Goal: Book appointment/travel/reservation

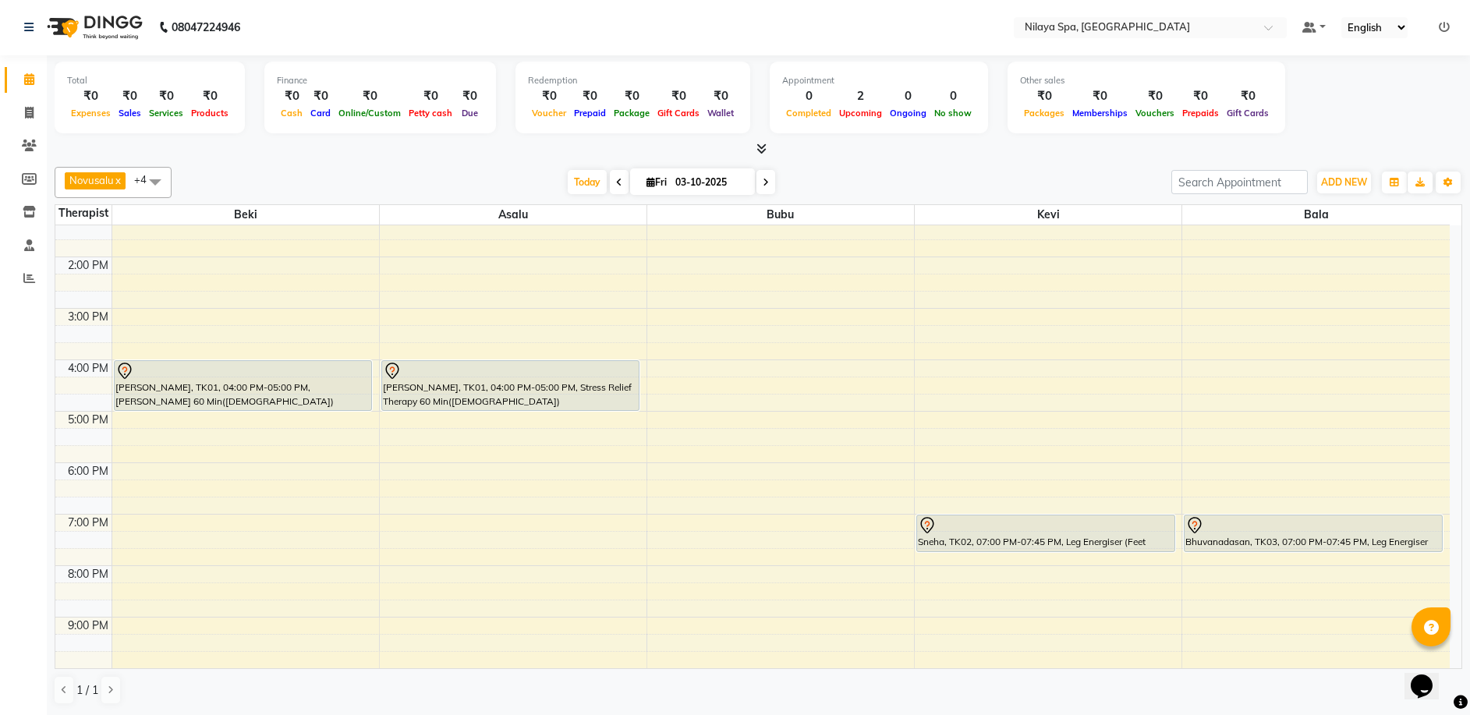
scroll to position [312, 0]
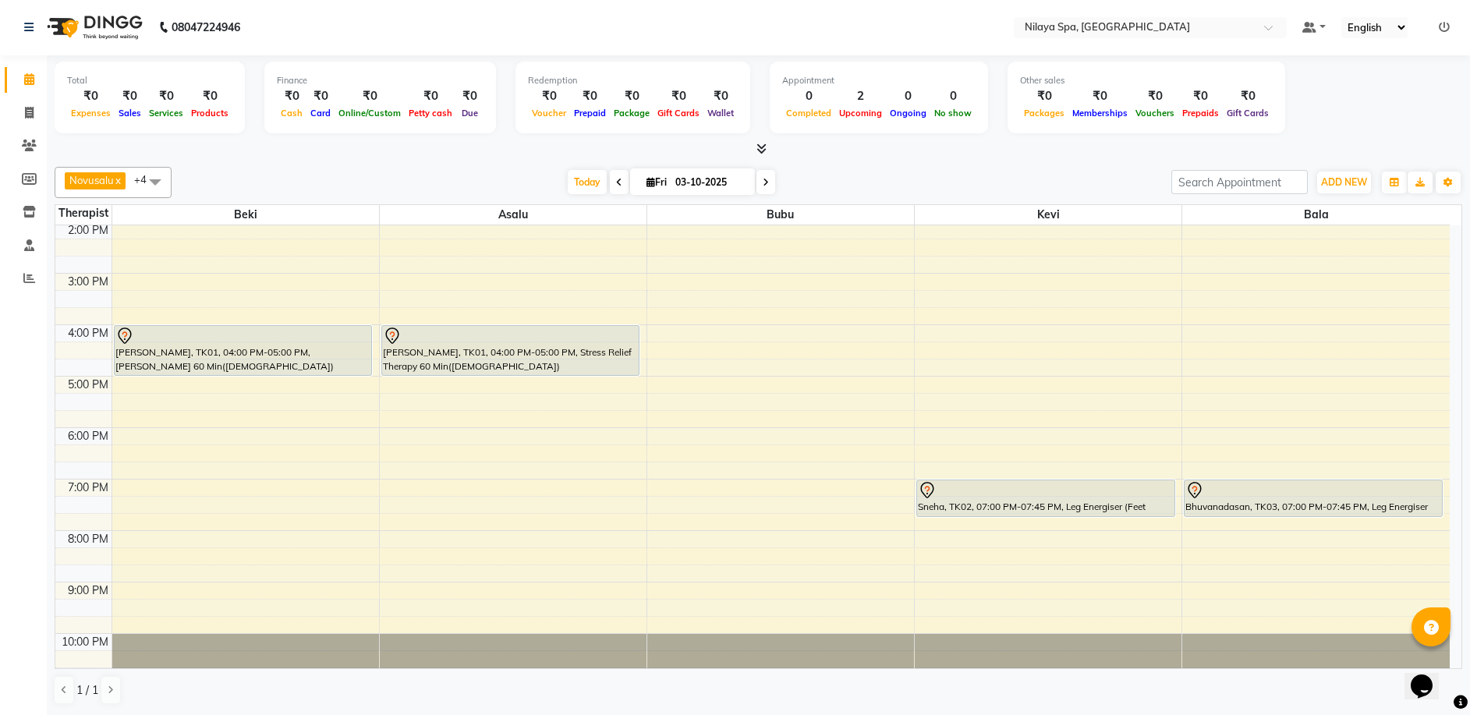
click at [616, 186] on icon at bounding box center [619, 182] width 6 height 9
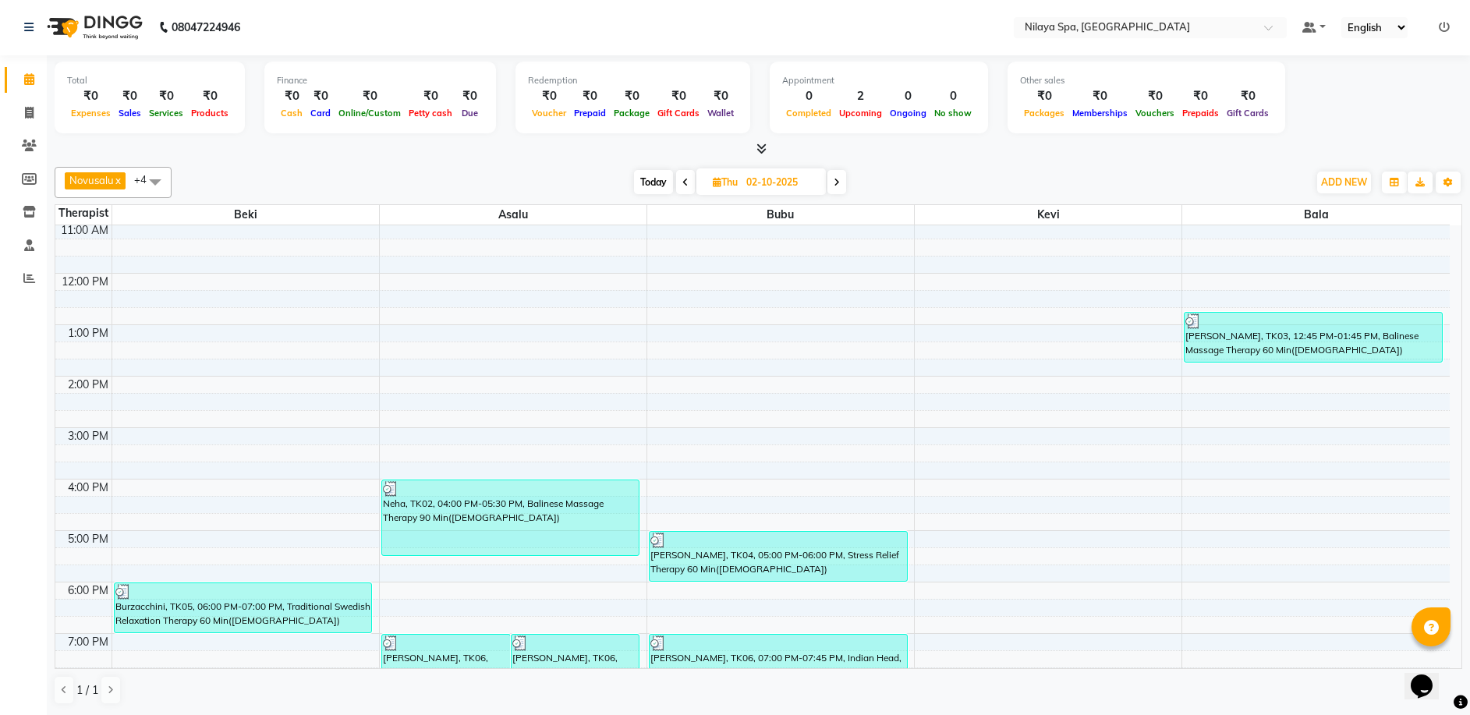
scroll to position [146, 0]
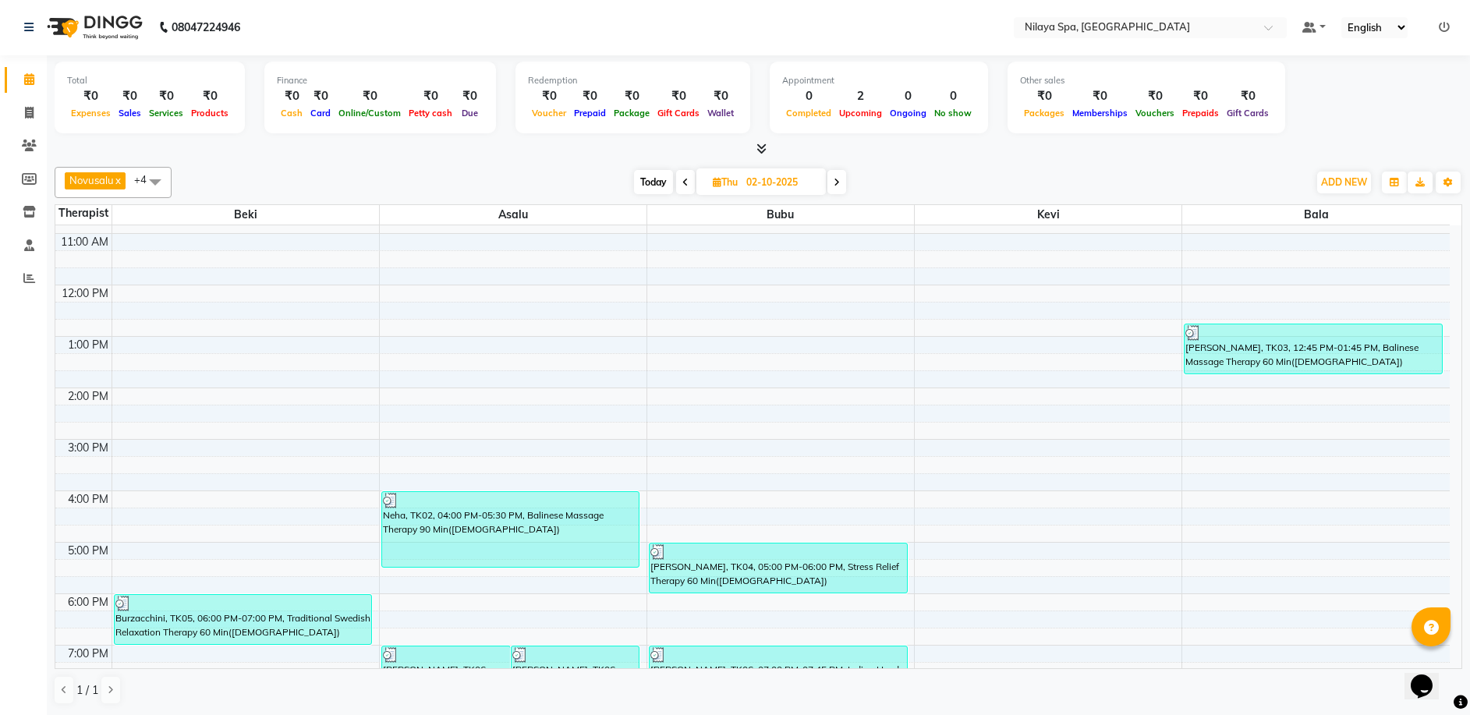
click at [837, 183] on icon at bounding box center [836, 182] width 6 height 9
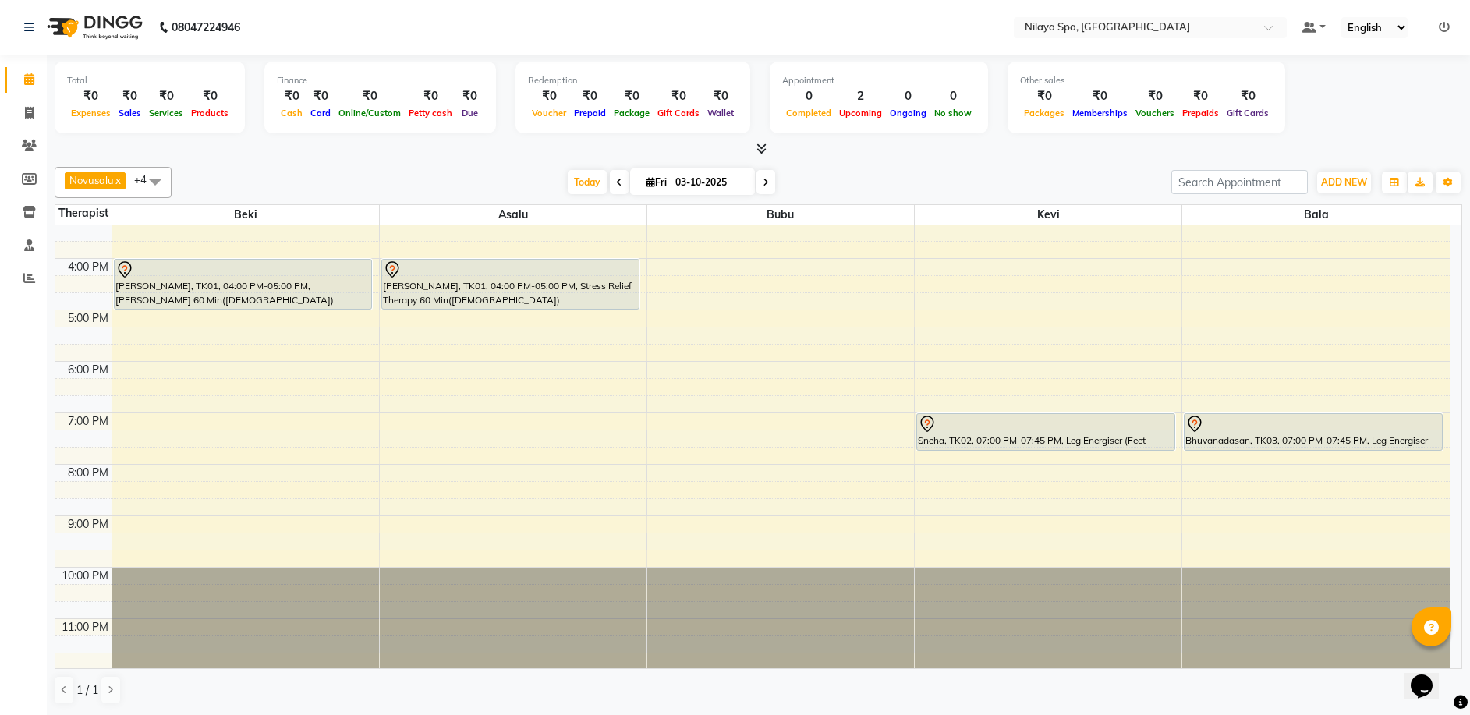
scroll to position [380, 0]
click at [614, 187] on span at bounding box center [619, 182] width 19 height 24
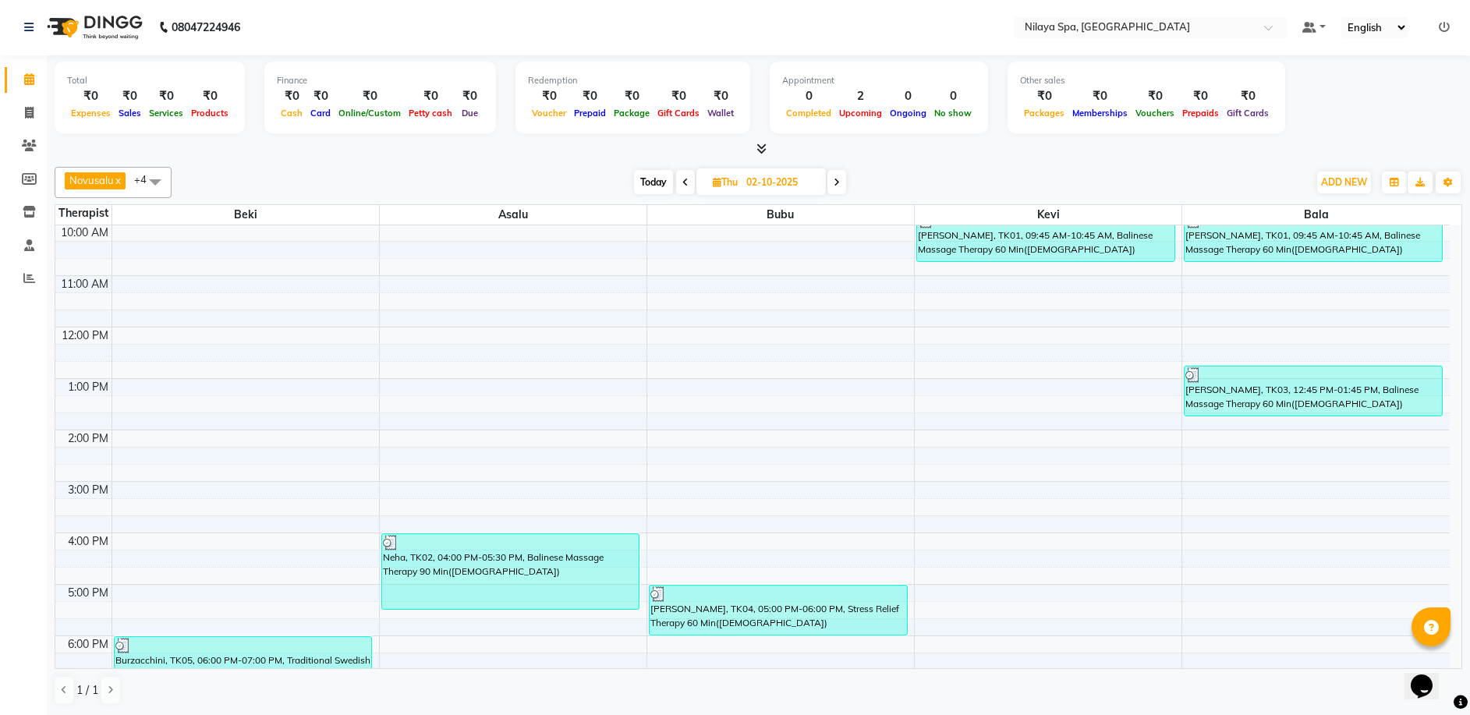
click at [837, 182] on icon at bounding box center [836, 182] width 6 height 9
type input "03-10-2025"
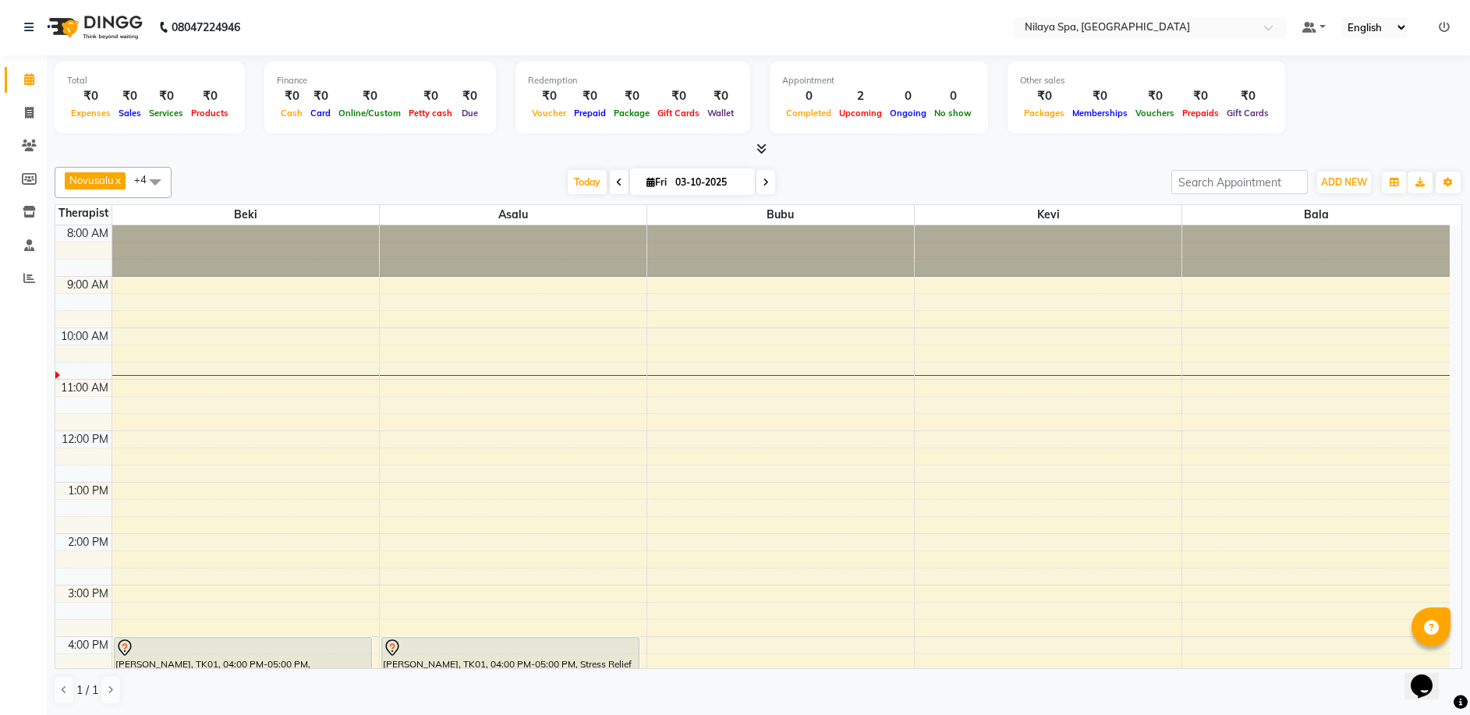
scroll to position [0, 0]
click at [451, 390] on div "8:00 AM 9:00 AM 10:00 AM 11:00 AM 12:00 PM 1:00 PM 2:00 PM 3:00 PM 4:00 PM 5:00…" at bounding box center [752, 637] width 1394 height 822
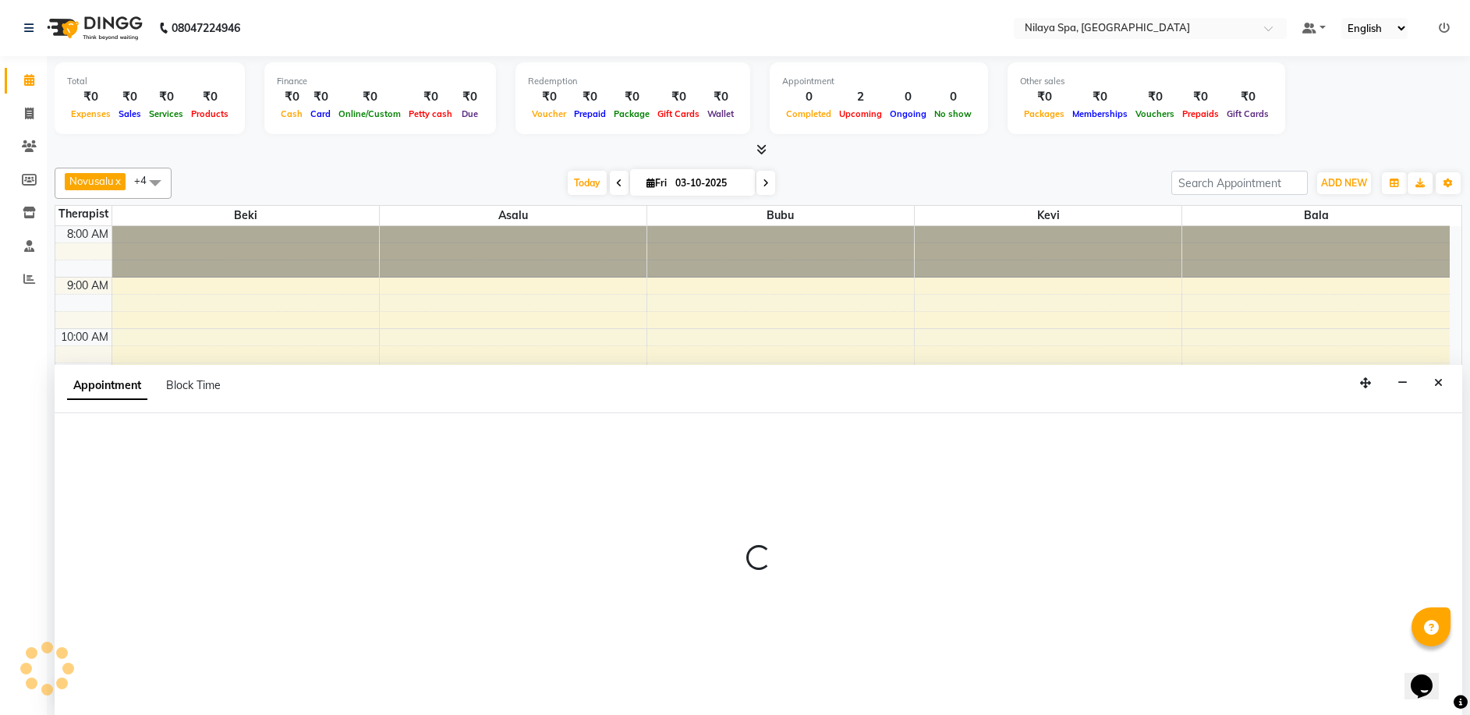
scroll to position [1, 0]
select select "92599"
select select "660"
select select "tentative"
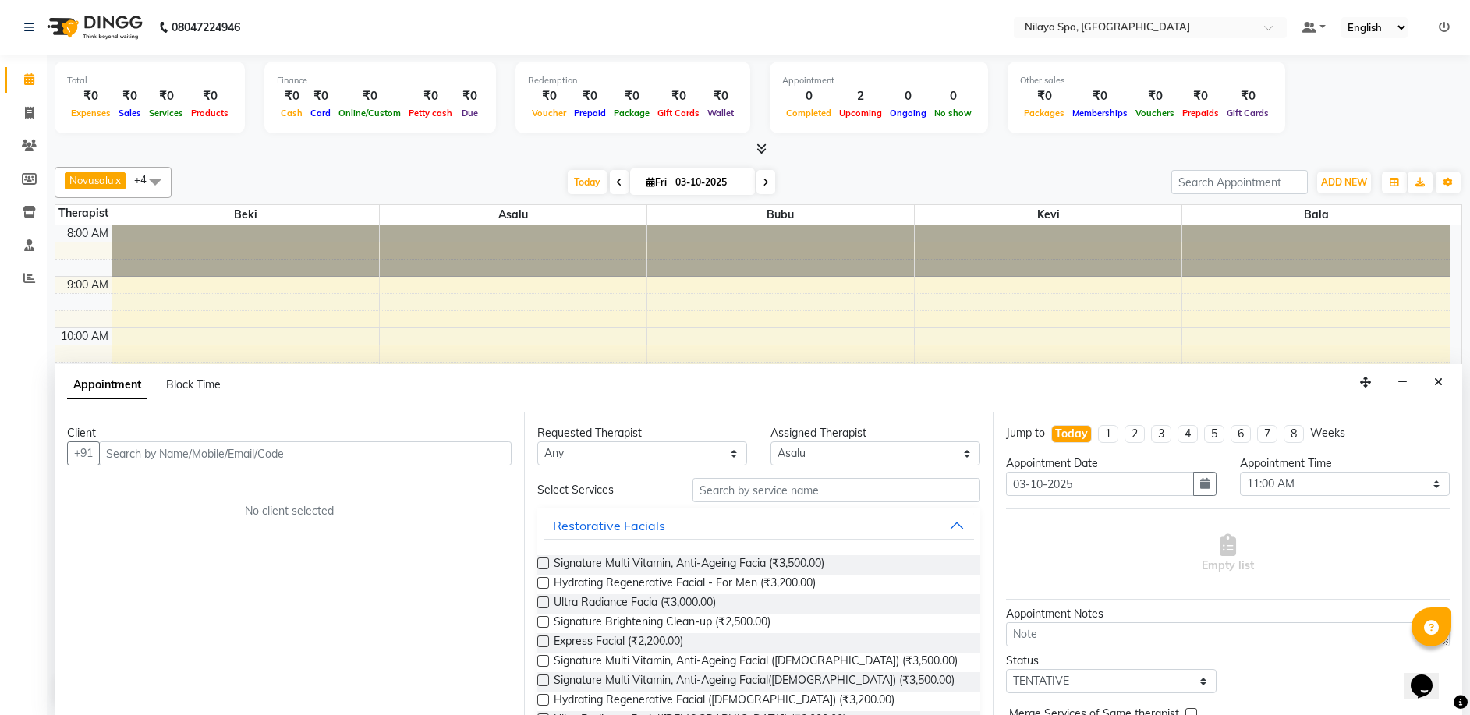
click at [163, 451] on input "text" at bounding box center [305, 453] width 412 height 24
type input "Pooja"
click at [465, 454] on span "Add Client" at bounding box center [479, 453] width 52 height 14
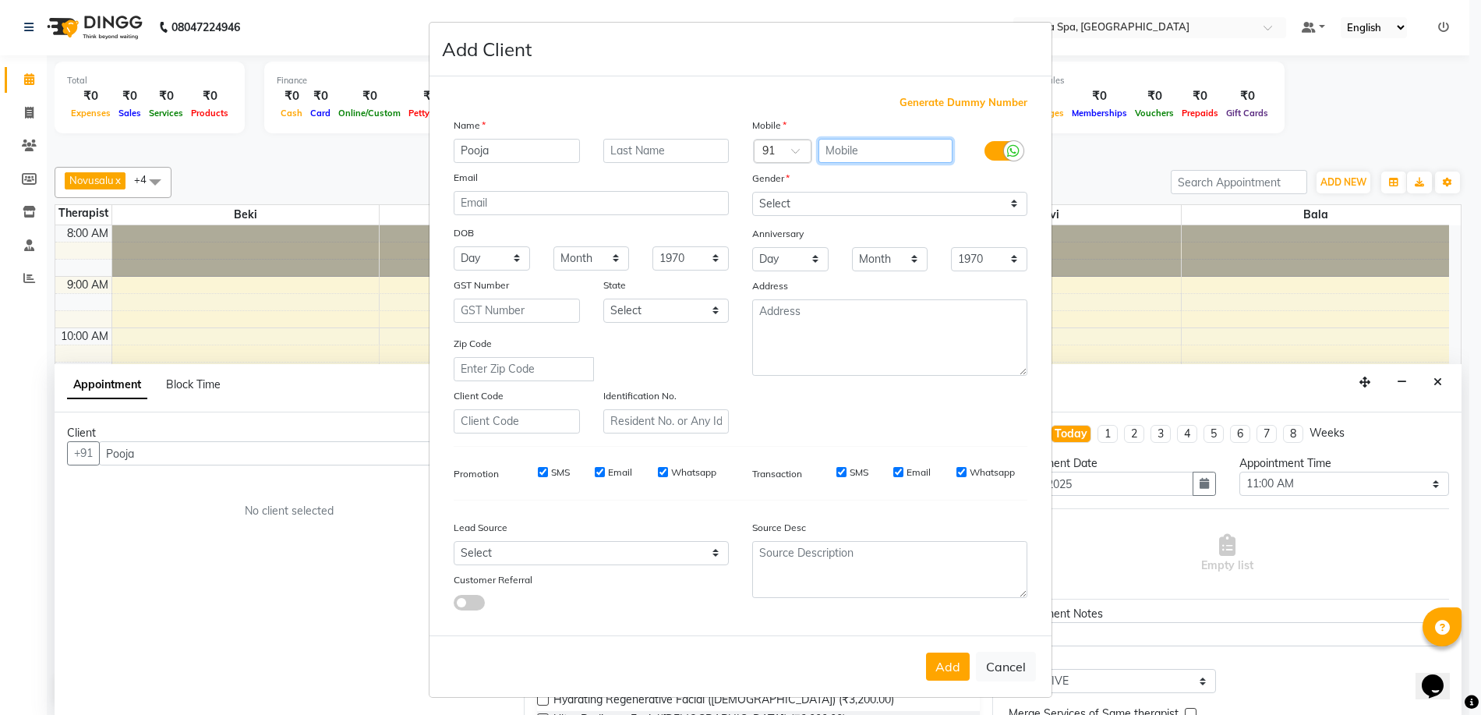
click at [832, 154] on input "text" at bounding box center [886, 151] width 135 height 24
type input "9619537207"
click at [1009, 204] on select "Select [DEMOGRAPHIC_DATA] [DEMOGRAPHIC_DATA] Other Prefer Not To Say" at bounding box center [889, 204] width 275 height 24
select select "[DEMOGRAPHIC_DATA]"
click at [752, 192] on select "Select [DEMOGRAPHIC_DATA] [DEMOGRAPHIC_DATA] Other Prefer Not To Say" at bounding box center [889, 204] width 275 height 24
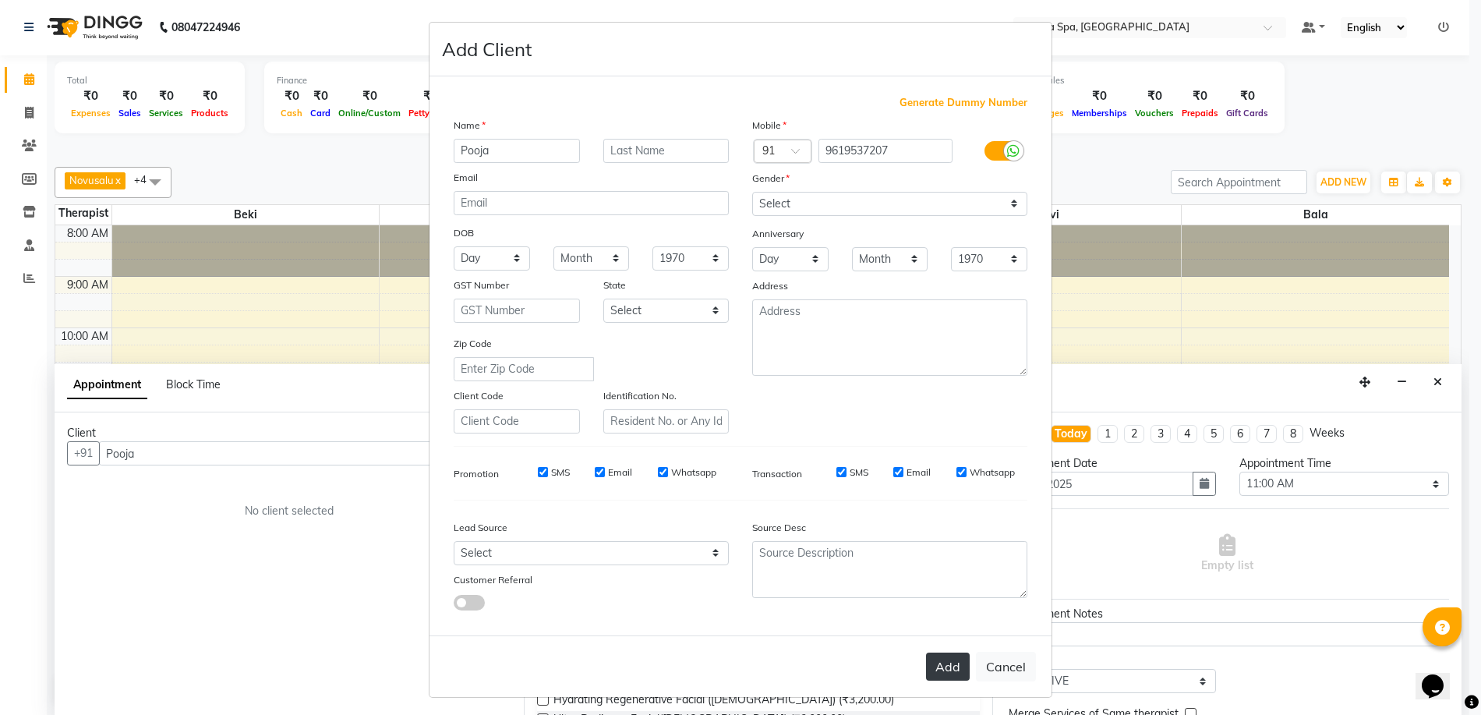
click at [945, 670] on button "Add" at bounding box center [948, 667] width 44 height 28
type input "96******07"
select select
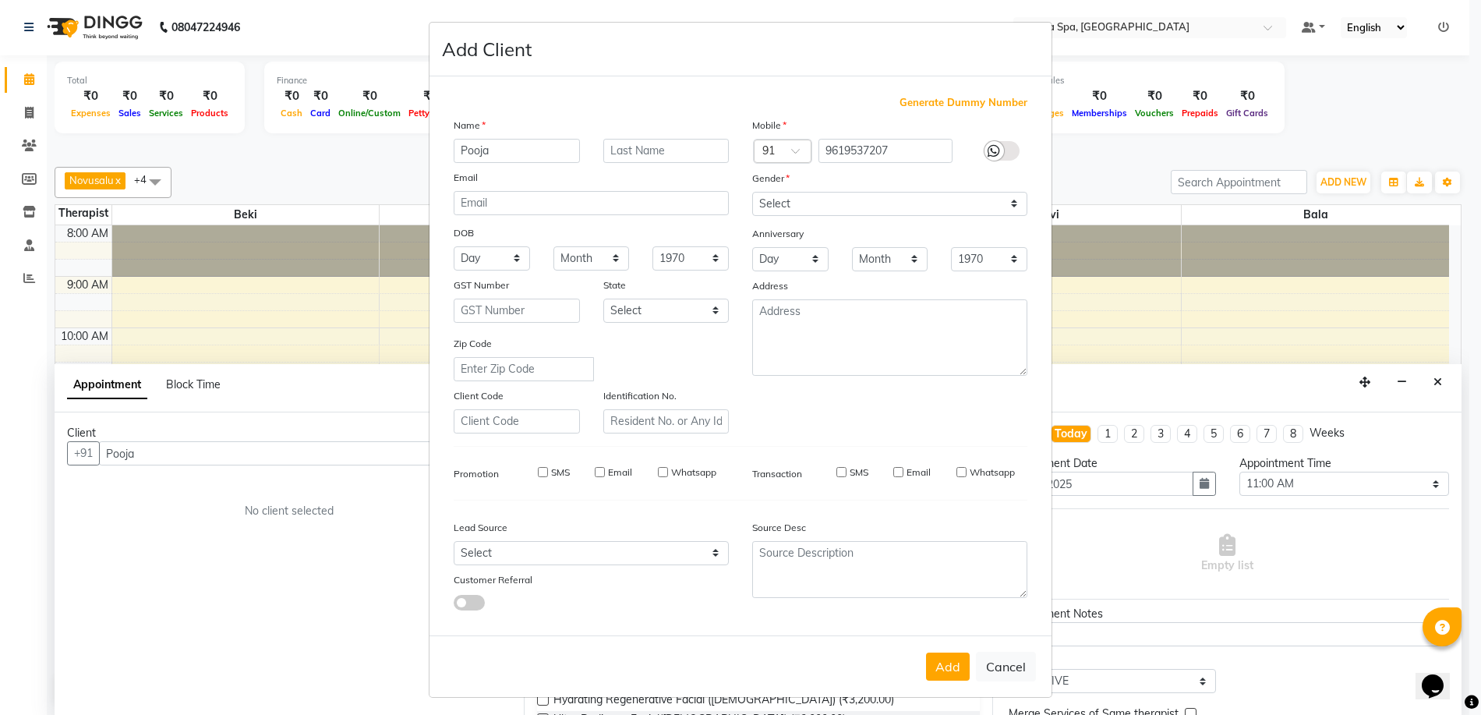
select select
checkbox input "false"
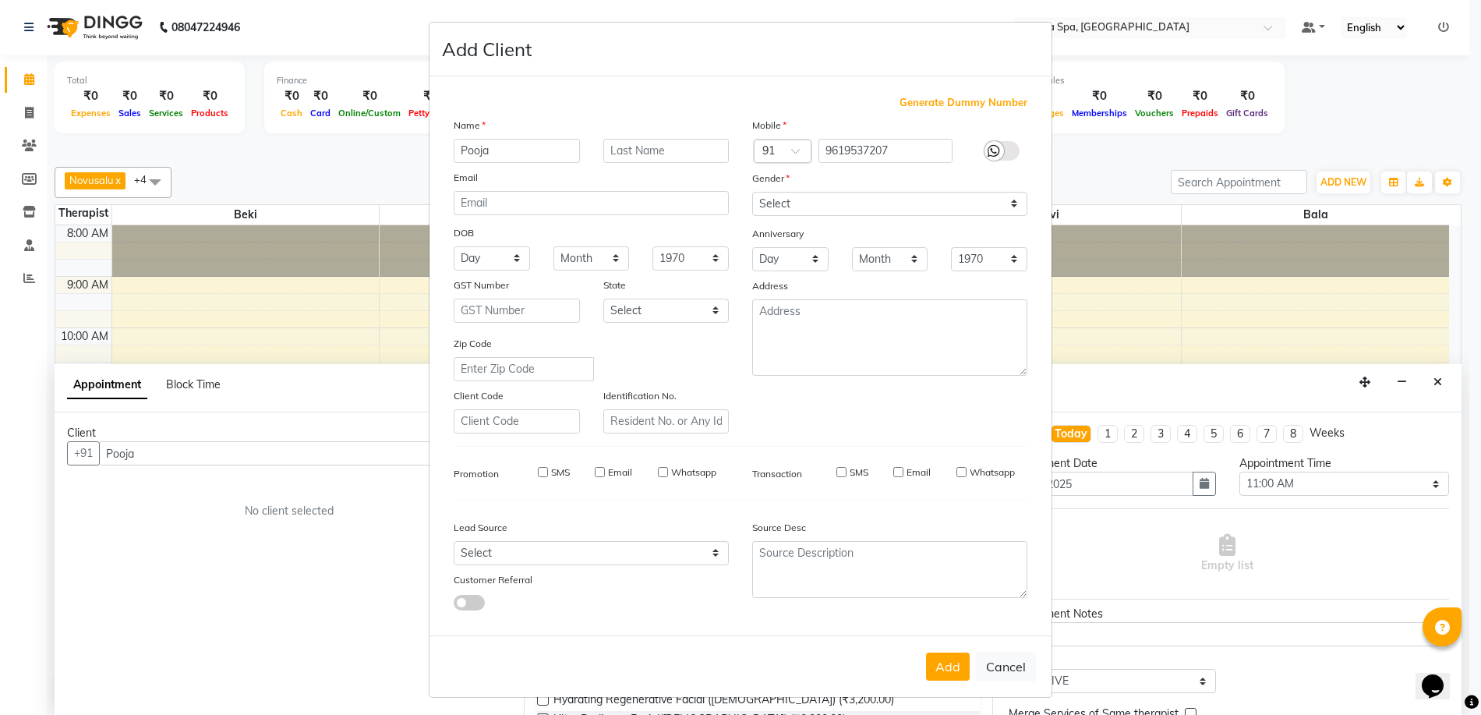
checkbox input "false"
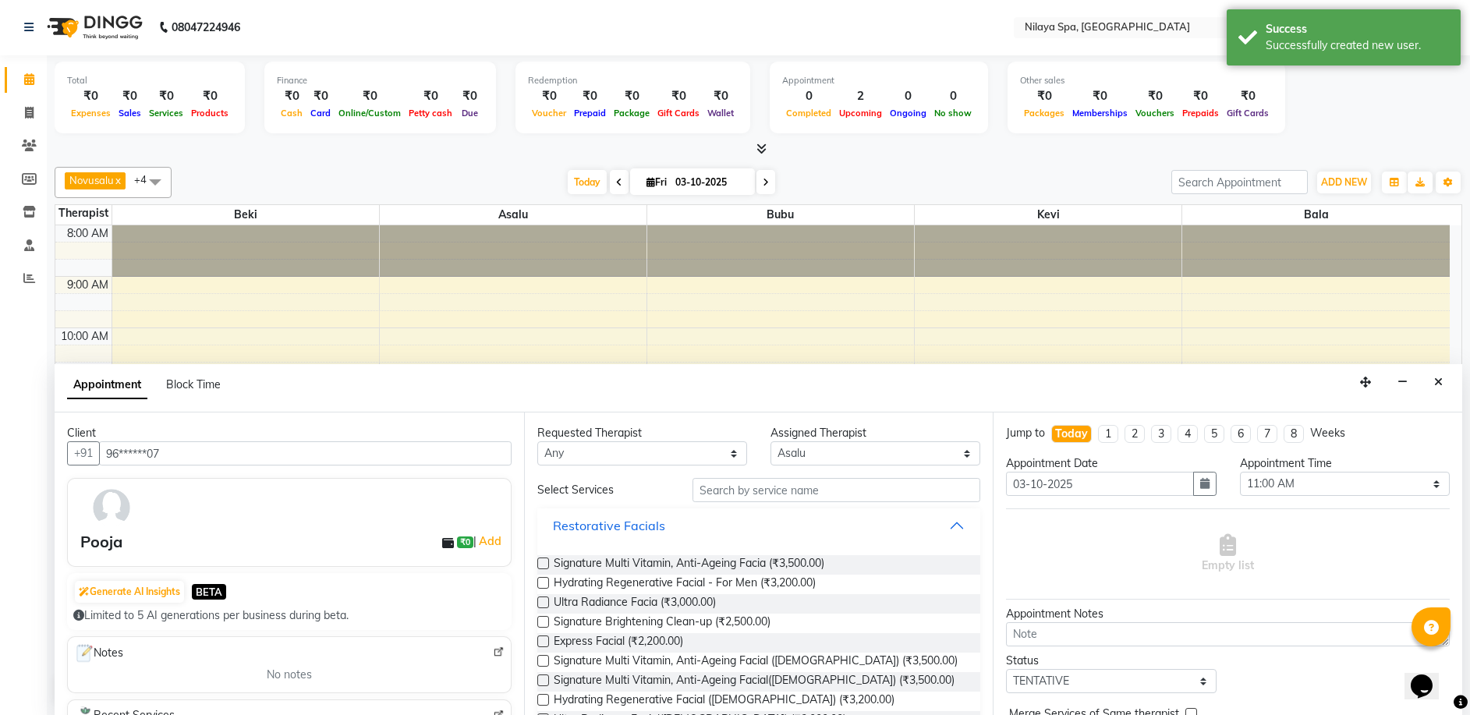
click at [629, 525] on div "Restorative Facials" at bounding box center [609, 525] width 112 height 19
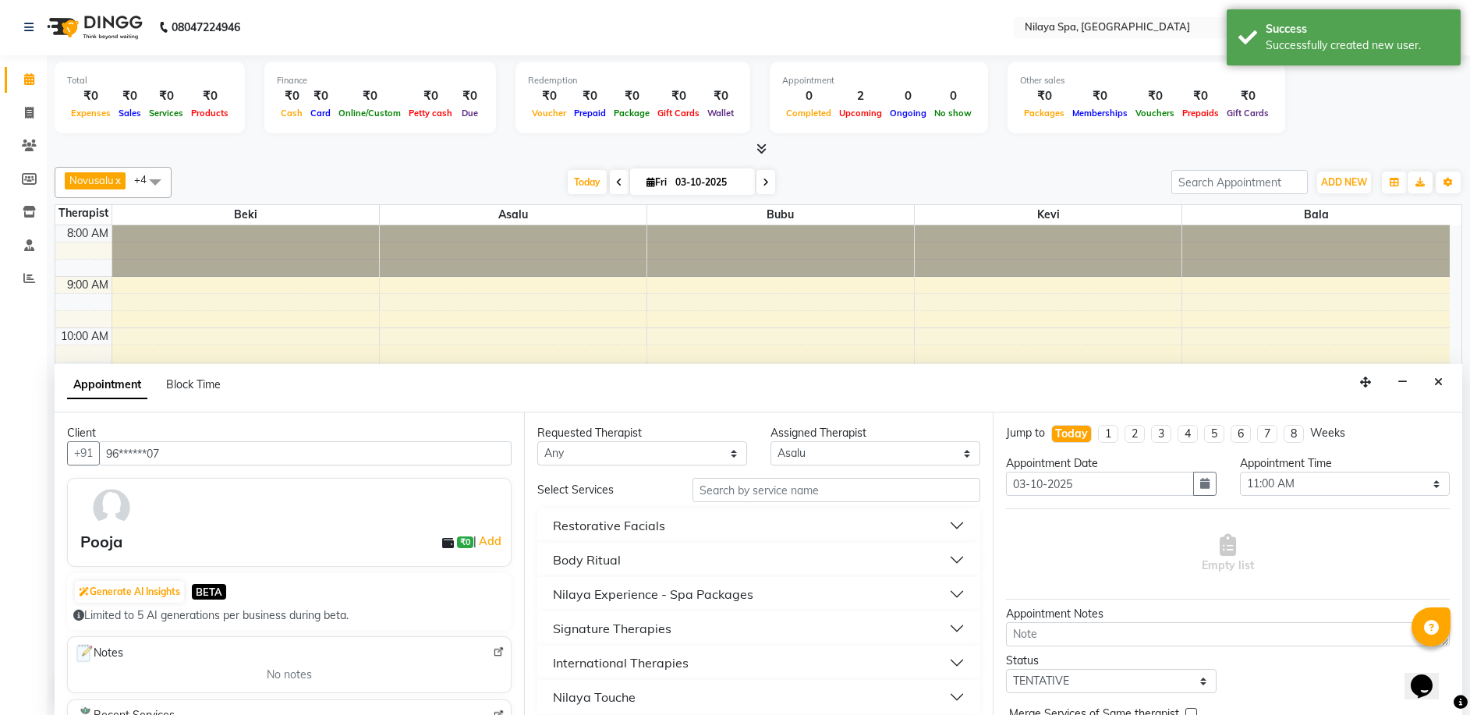
click at [617, 665] on div "International Therapies" at bounding box center [621, 662] width 136 height 19
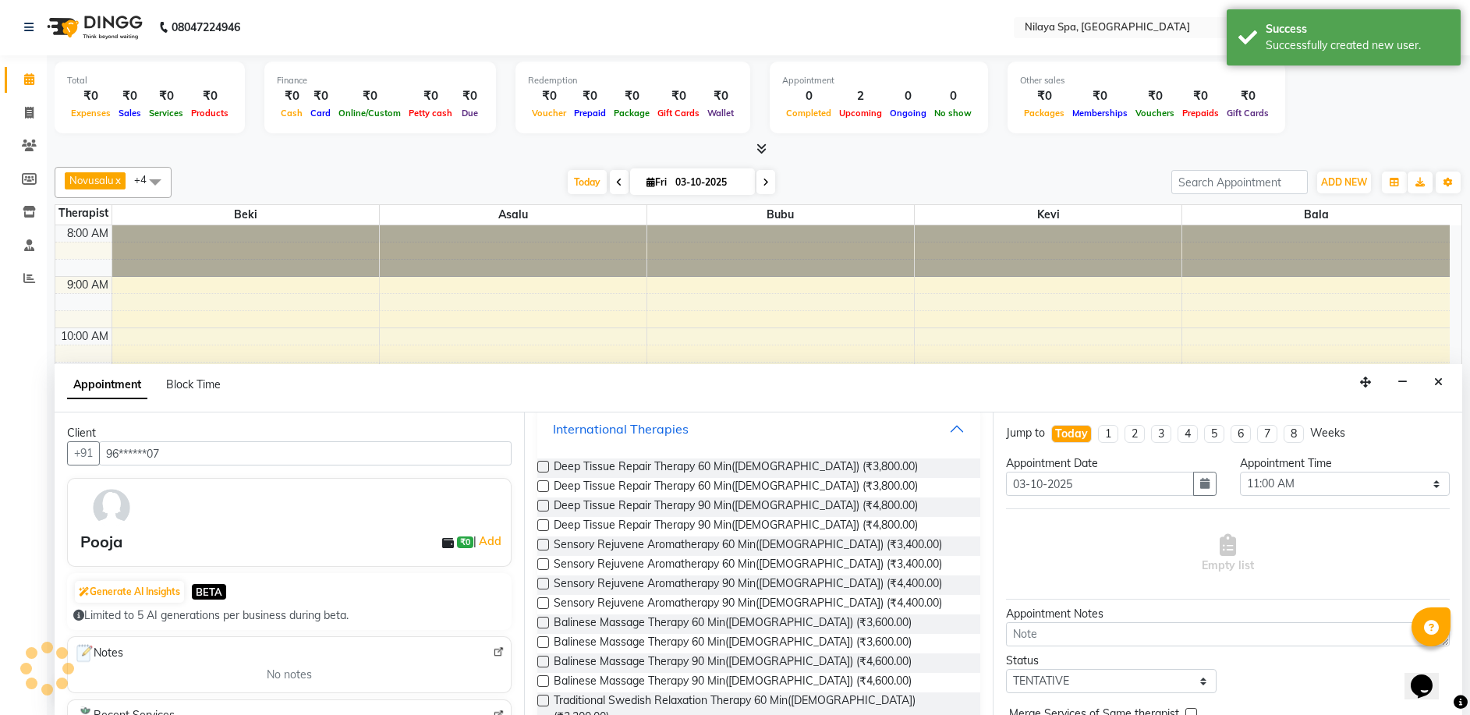
scroll to position [312, 0]
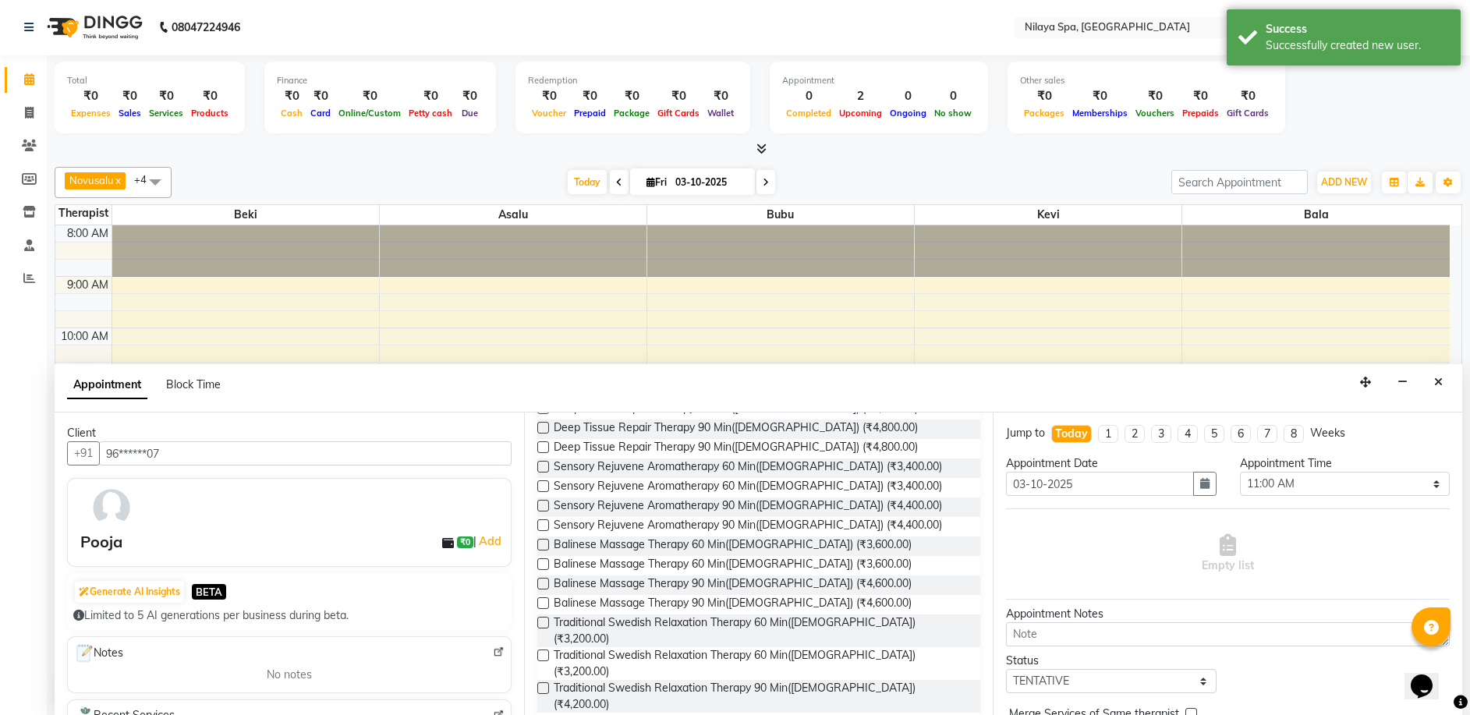
click at [545, 649] on label at bounding box center [543, 655] width 12 height 12
click at [545, 652] on input "checkbox" at bounding box center [542, 657] width 10 height 10
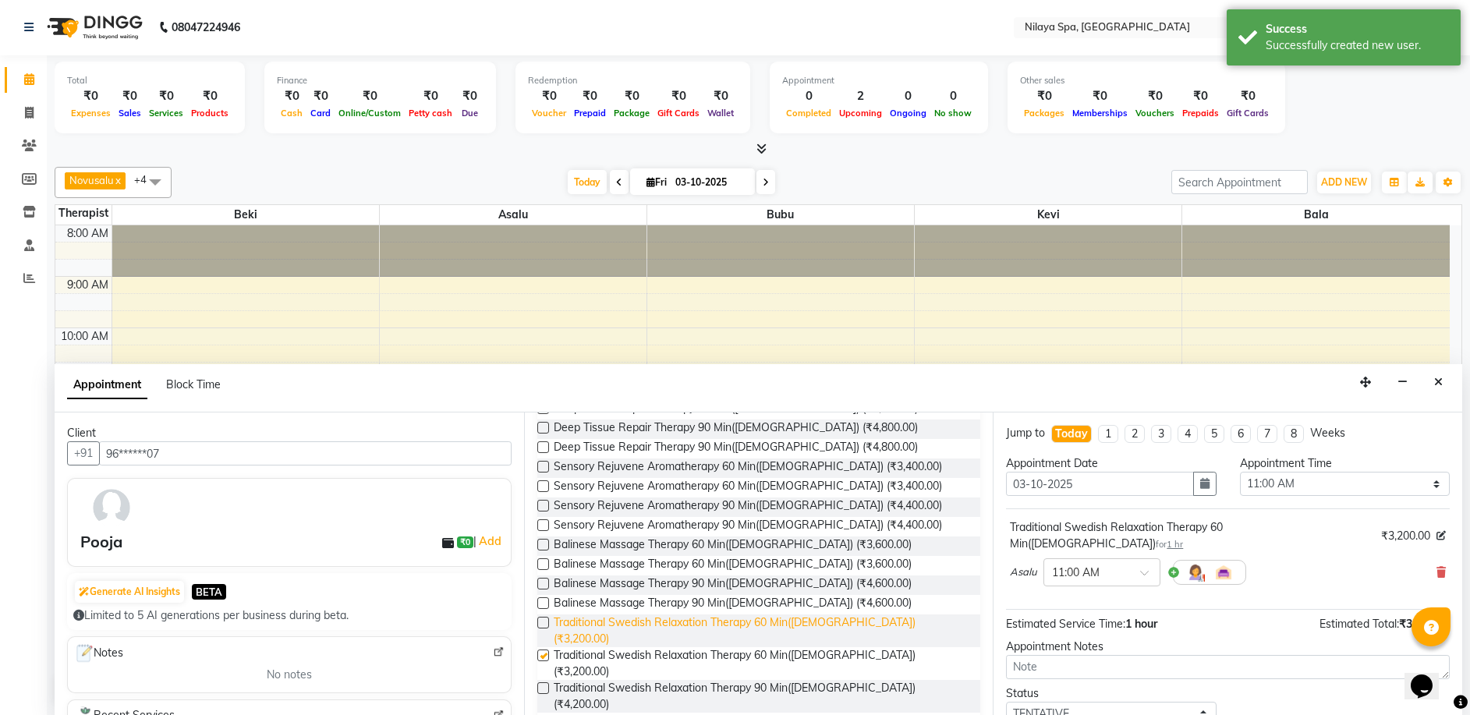
checkbox input "false"
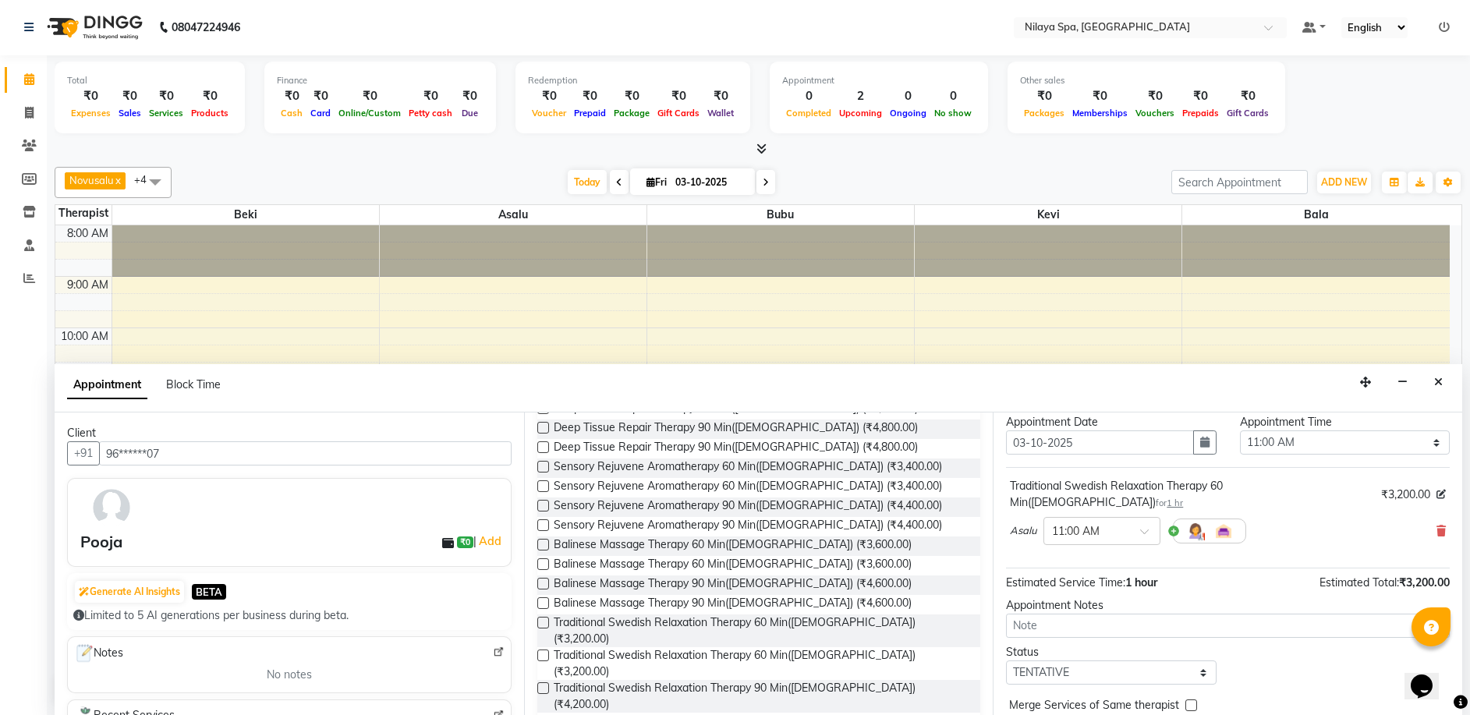
scroll to position [78, 0]
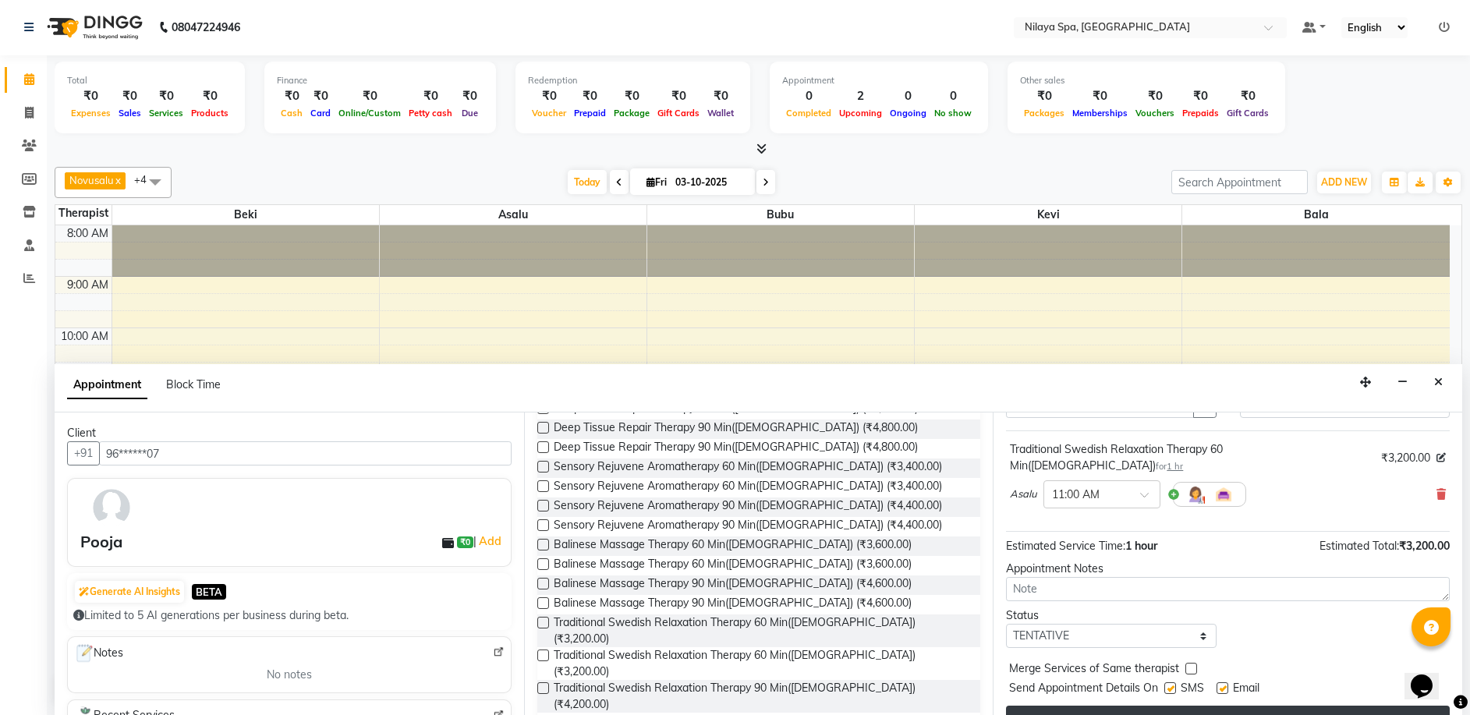
click at [1138, 706] on button "Book" at bounding box center [1228, 720] width 444 height 28
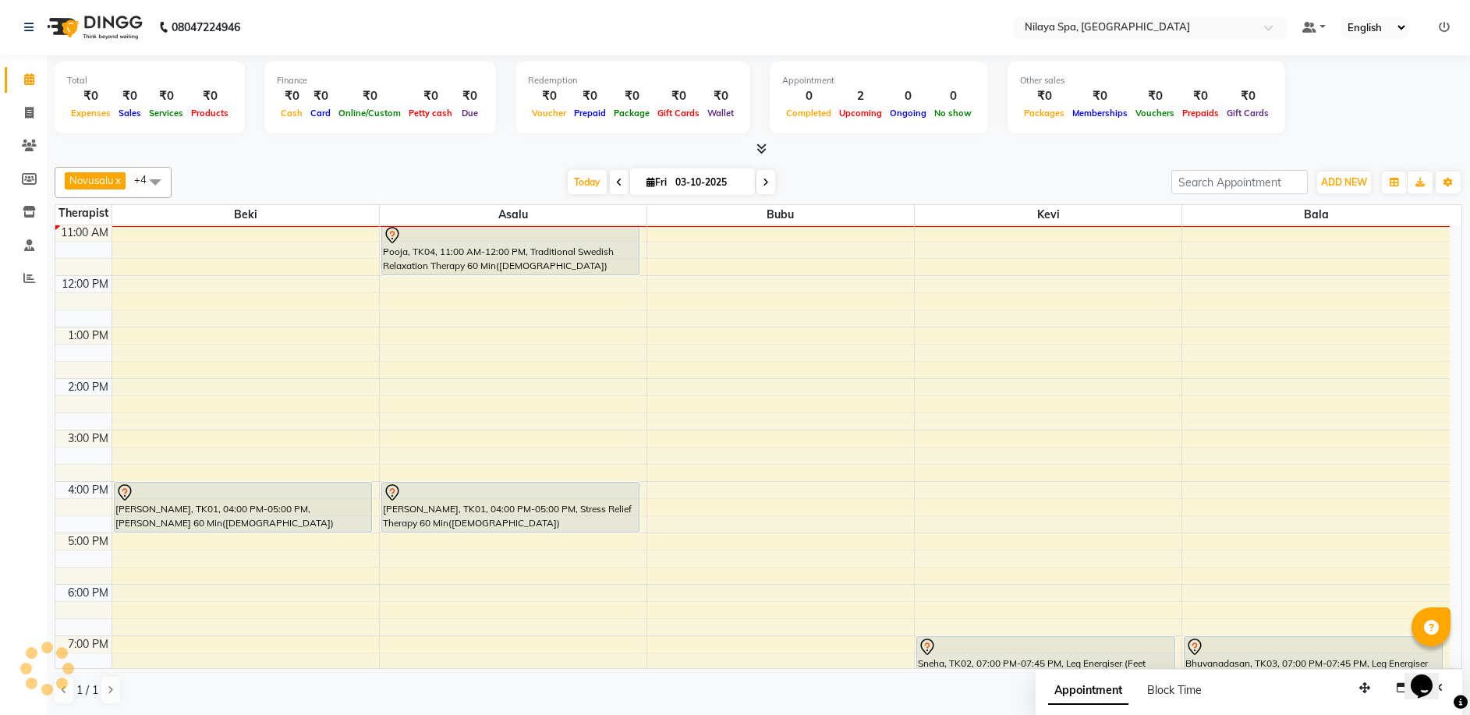
scroll to position [146, 0]
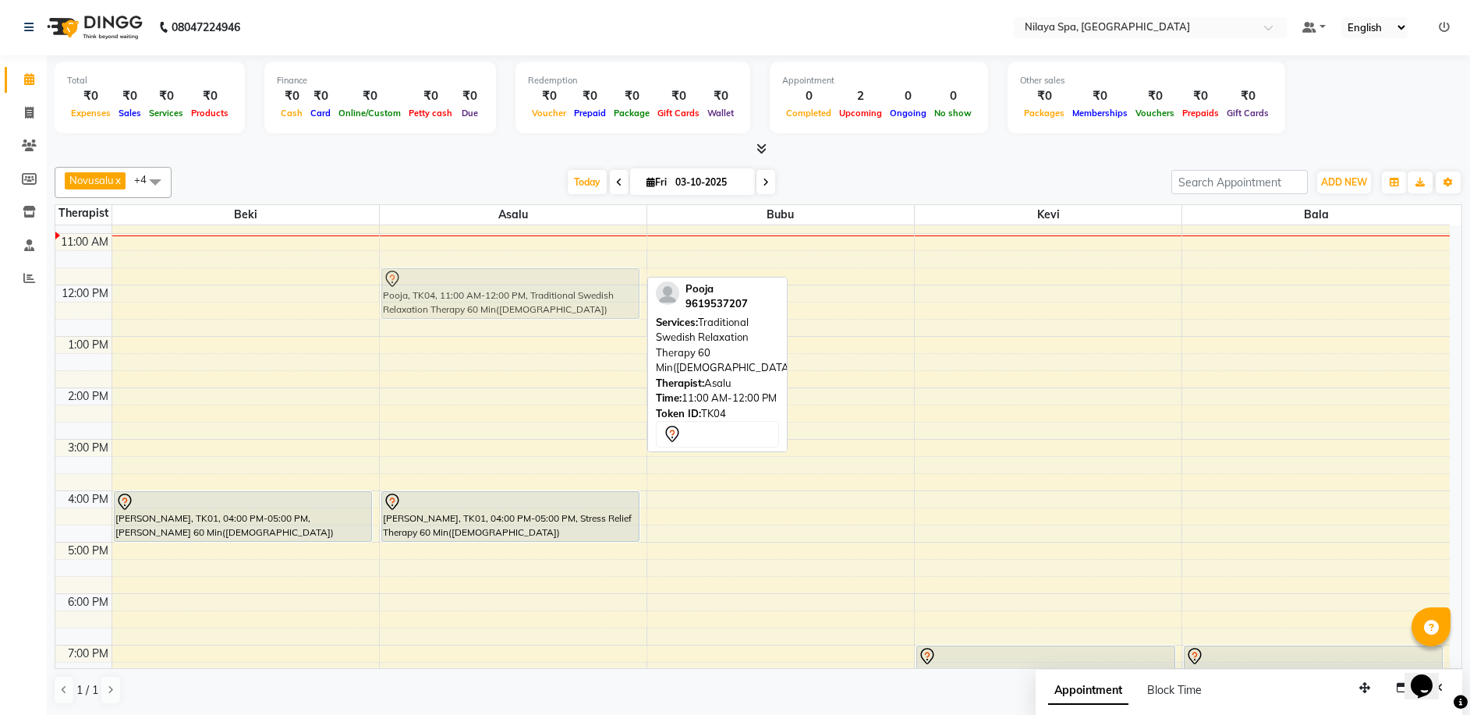
drag, startPoint x: 467, startPoint y: 270, endPoint x: 468, endPoint y: 299, distance: 29.6
click at [468, 299] on div "Pooja, TK04, 11:00 AM-12:00 PM, Traditional Swedish Relaxation Therapy 60 Min([…" at bounding box center [513, 491] width 267 height 822
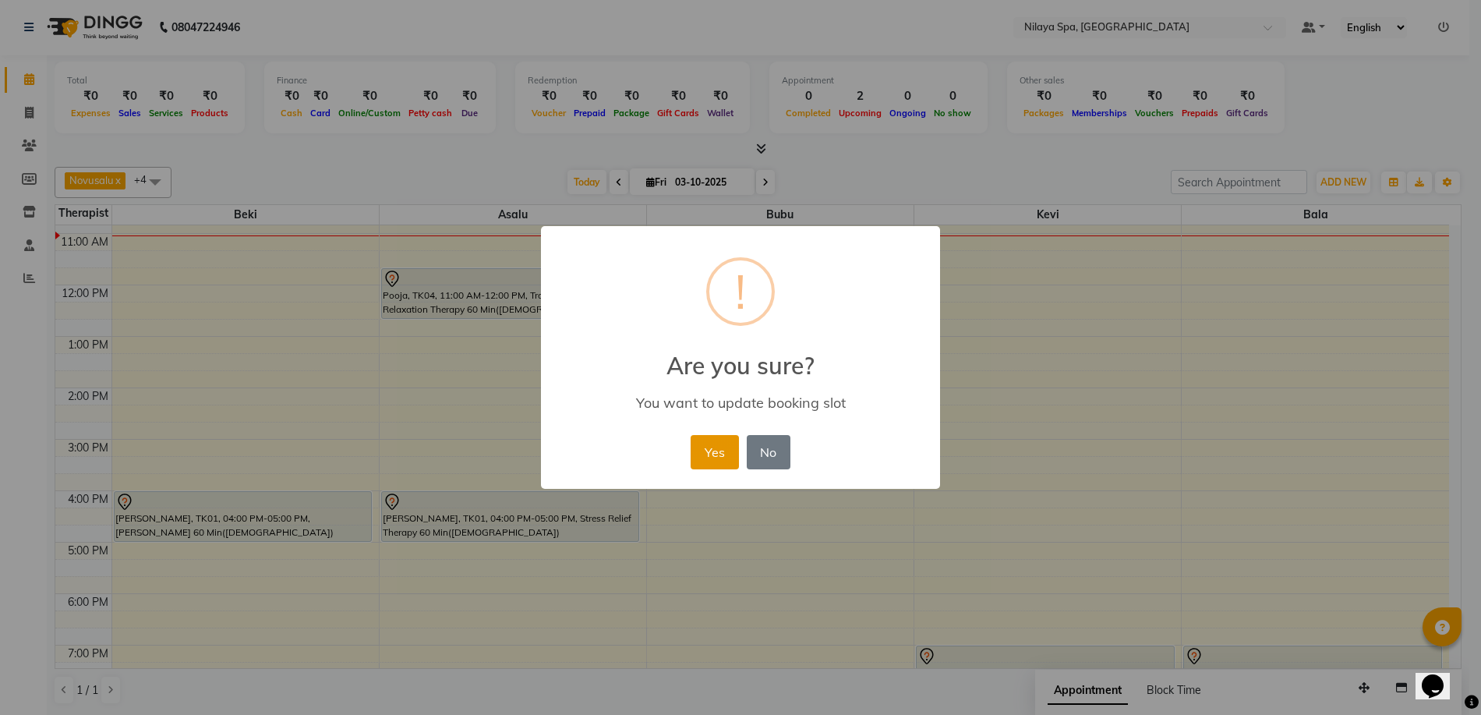
click at [704, 448] on button "Yes" at bounding box center [715, 452] width 48 height 34
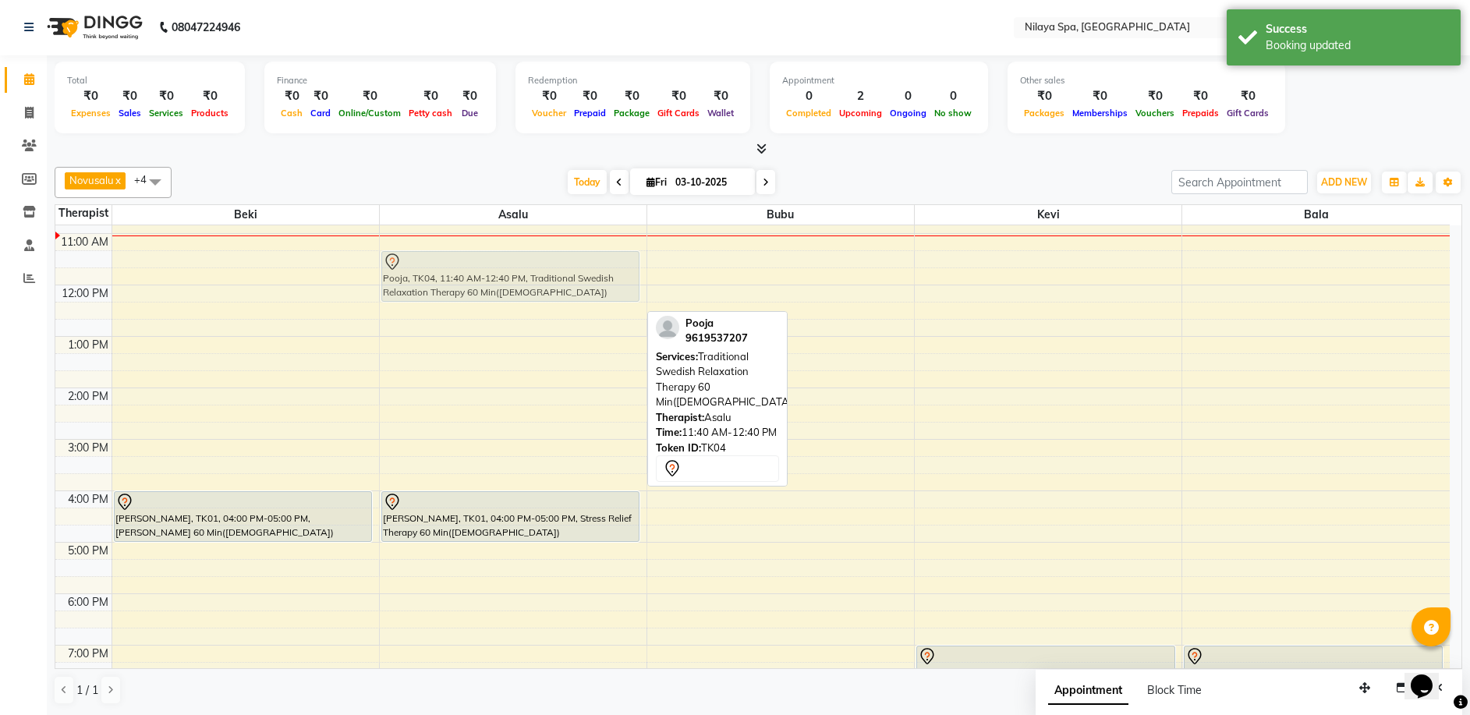
drag, startPoint x: 542, startPoint y: 302, endPoint x: 542, endPoint y: 290, distance: 11.7
click at [542, 290] on div "Pooja, TK04, 11:40 AM-12:40 PM, Traditional Swedish Relaxation Therapy 60 Min([…" at bounding box center [513, 491] width 267 height 822
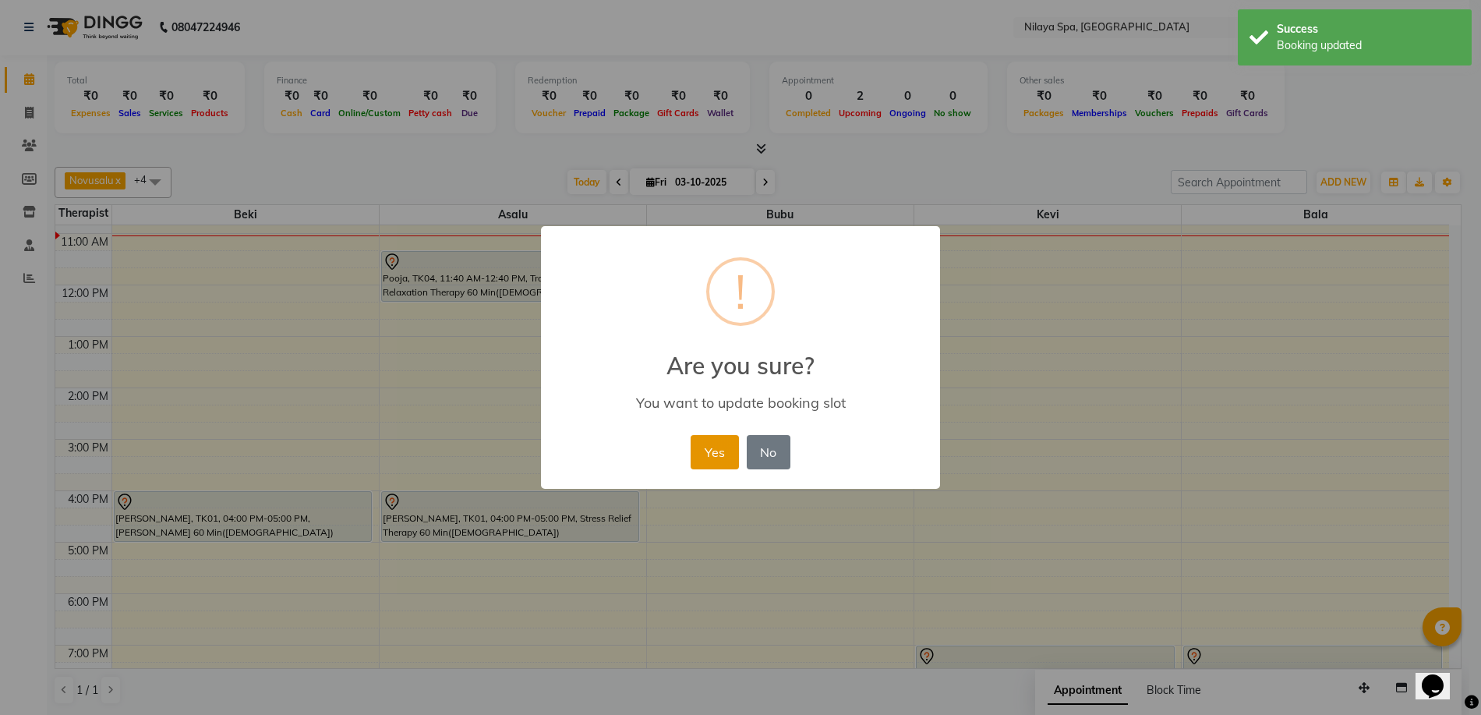
click at [704, 452] on button "Yes" at bounding box center [715, 452] width 48 height 34
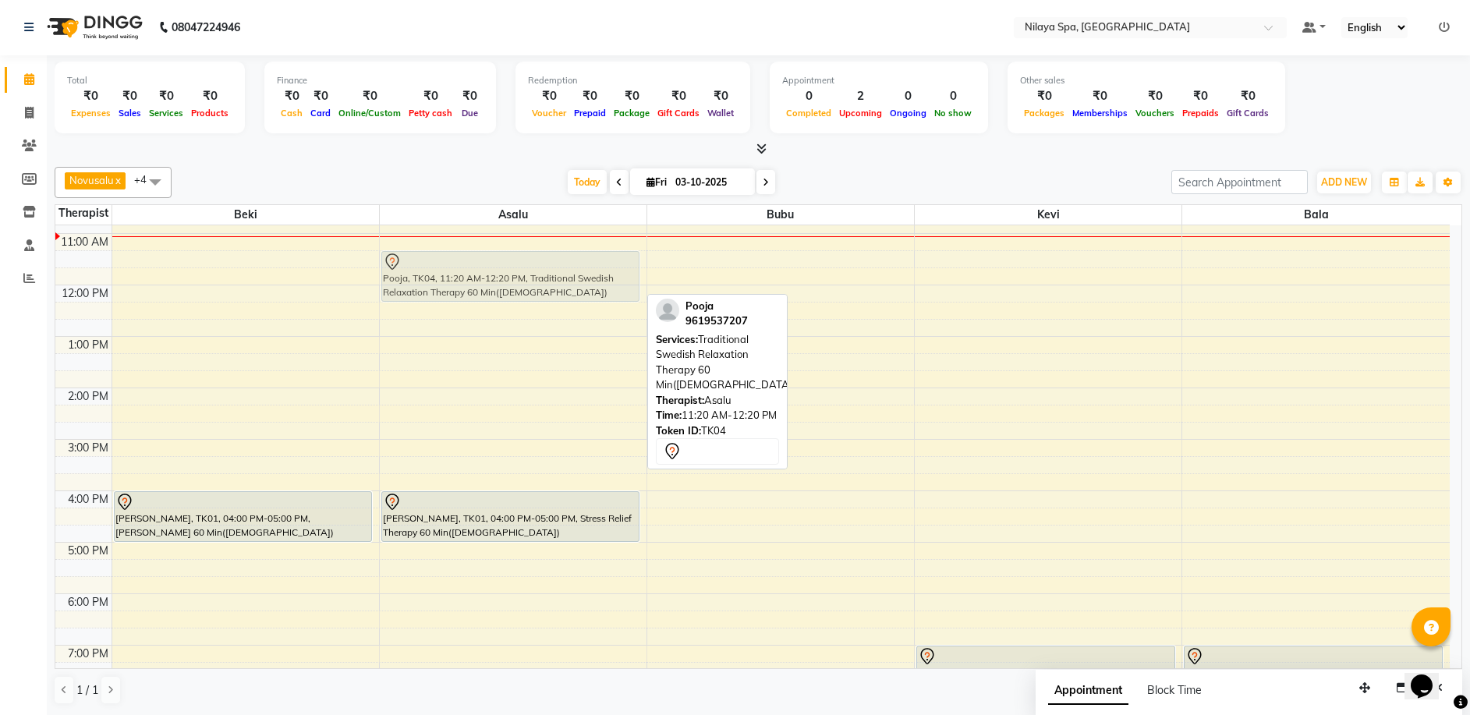
click at [561, 294] on div "Pooja, TK04, 11:20 AM-12:20 PM, Traditional Swedish Relaxation Therapy 60 Min([…" at bounding box center [513, 491] width 267 height 822
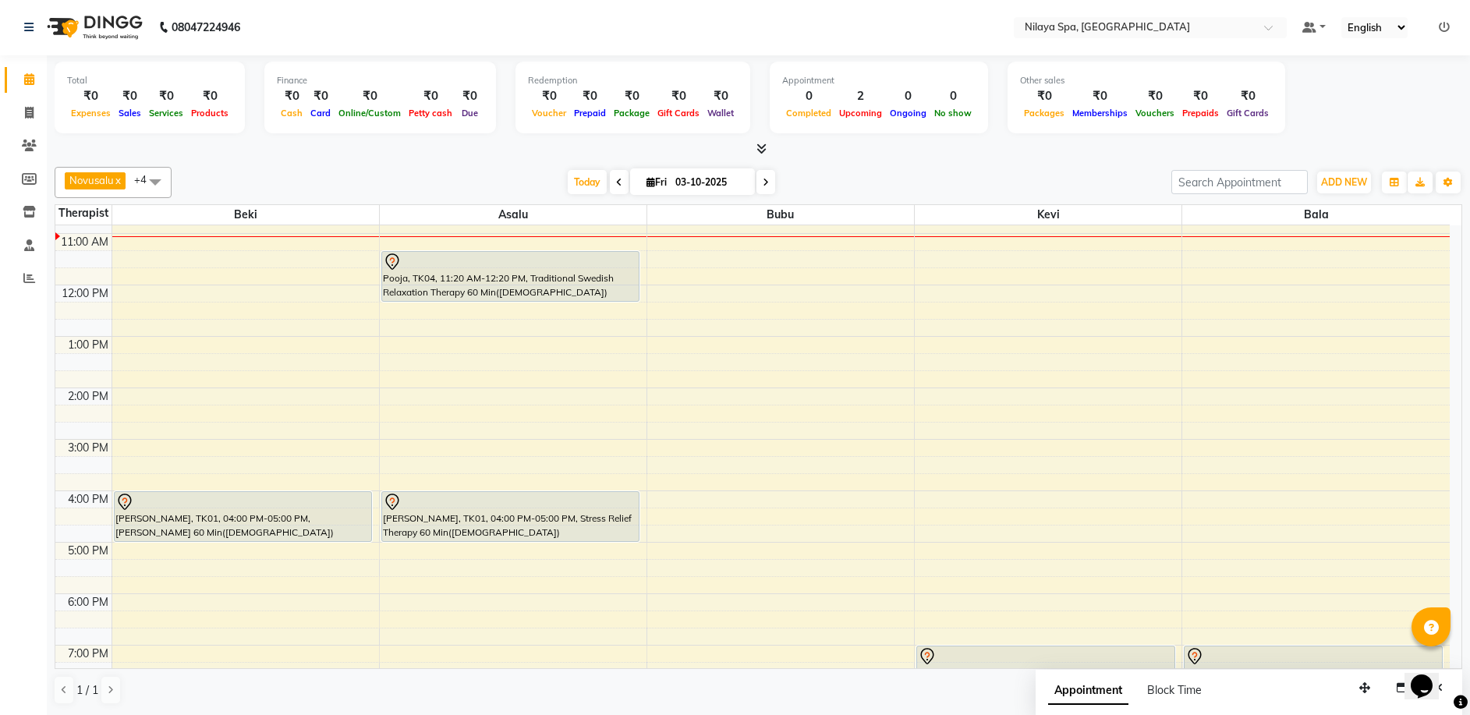
click at [552, 394] on div "8:00 AM 9:00 AM 10:00 AM 11:00 AM 12:00 PM 1:00 PM 2:00 PM 3:00 PM 4:00 PM 5:00…" at bounding box center [752, 491] width 1394 height 822
select select "92599"
select select "tentative"
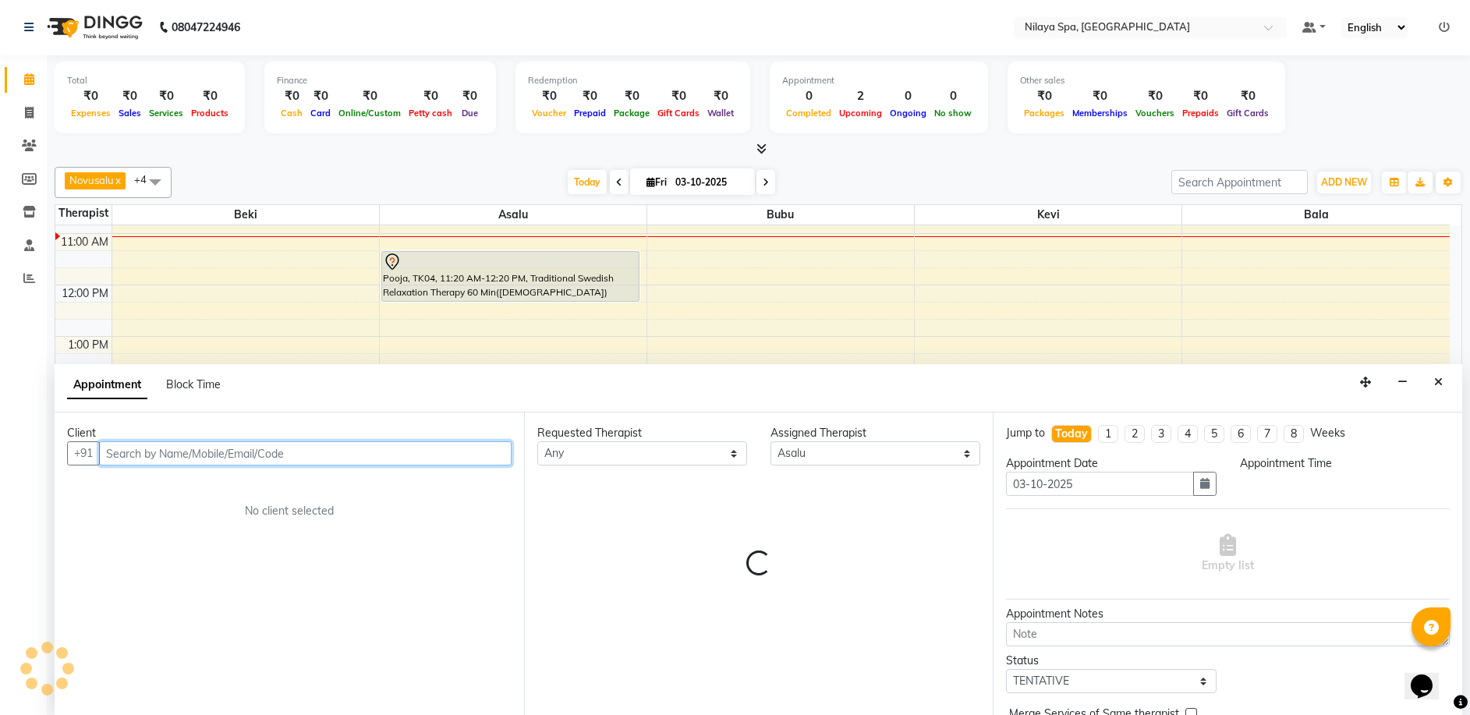
select select "840"
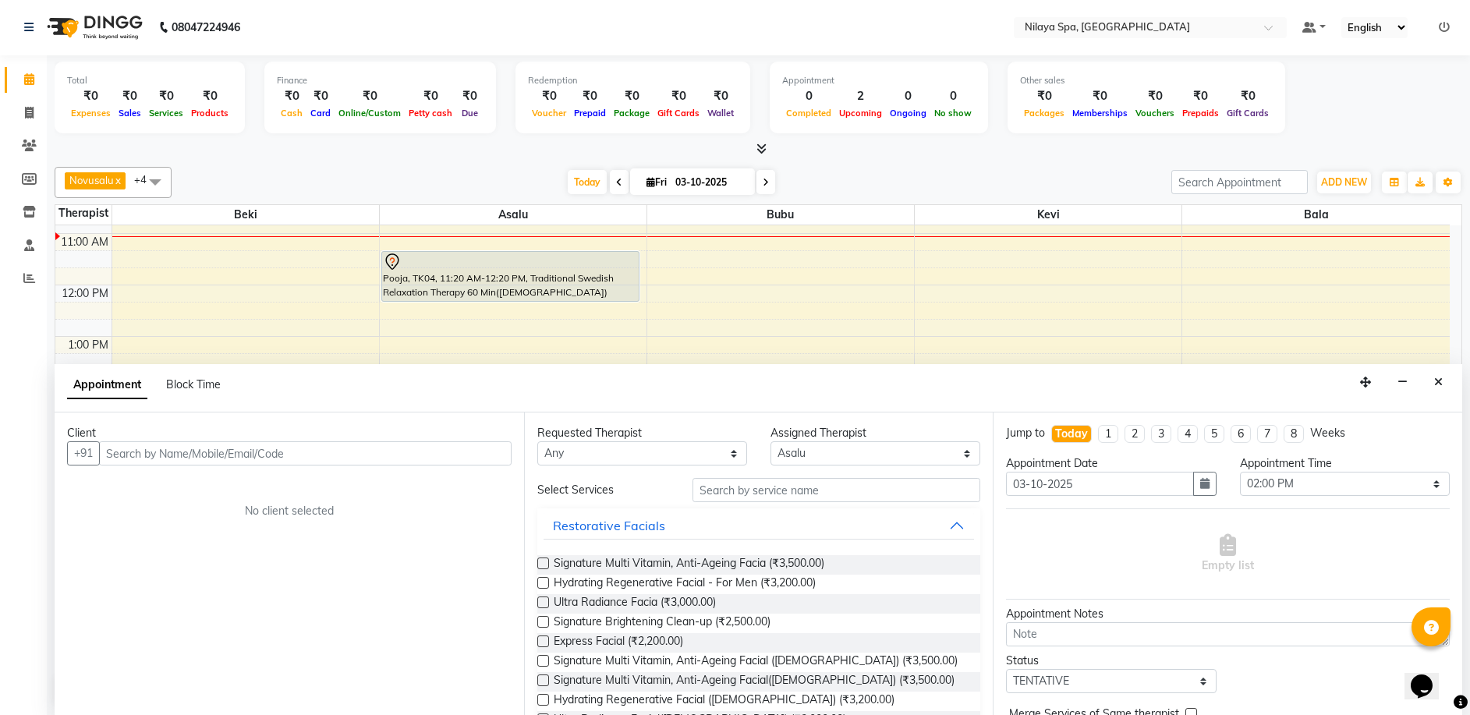
drag, startPoint x: 1442, startPoint y: 379, endPoint x: 1361, endPoint y: 380, distance: 81.1
click at [1441, 379] on button "Close" at bounding box center [1438, 382] width 23 height 24
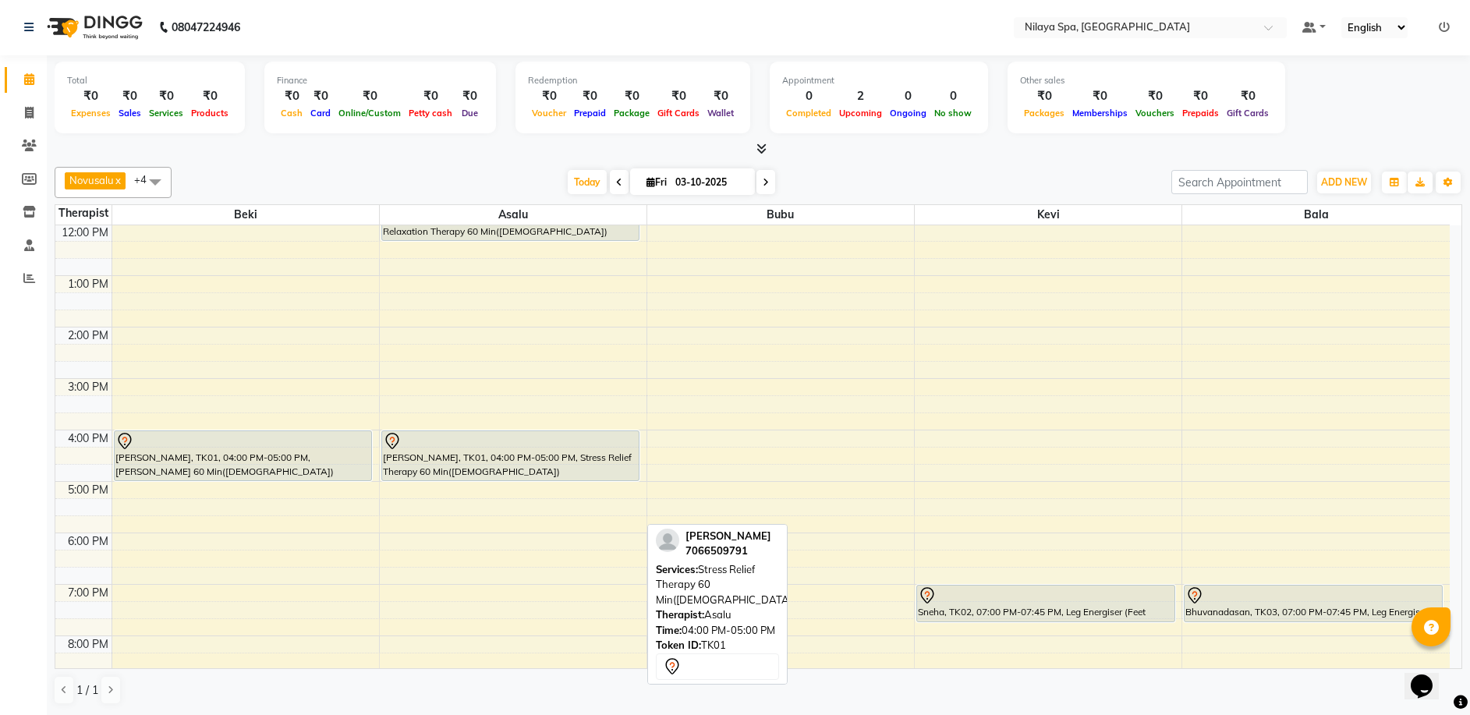
scroll to position [234, 0]
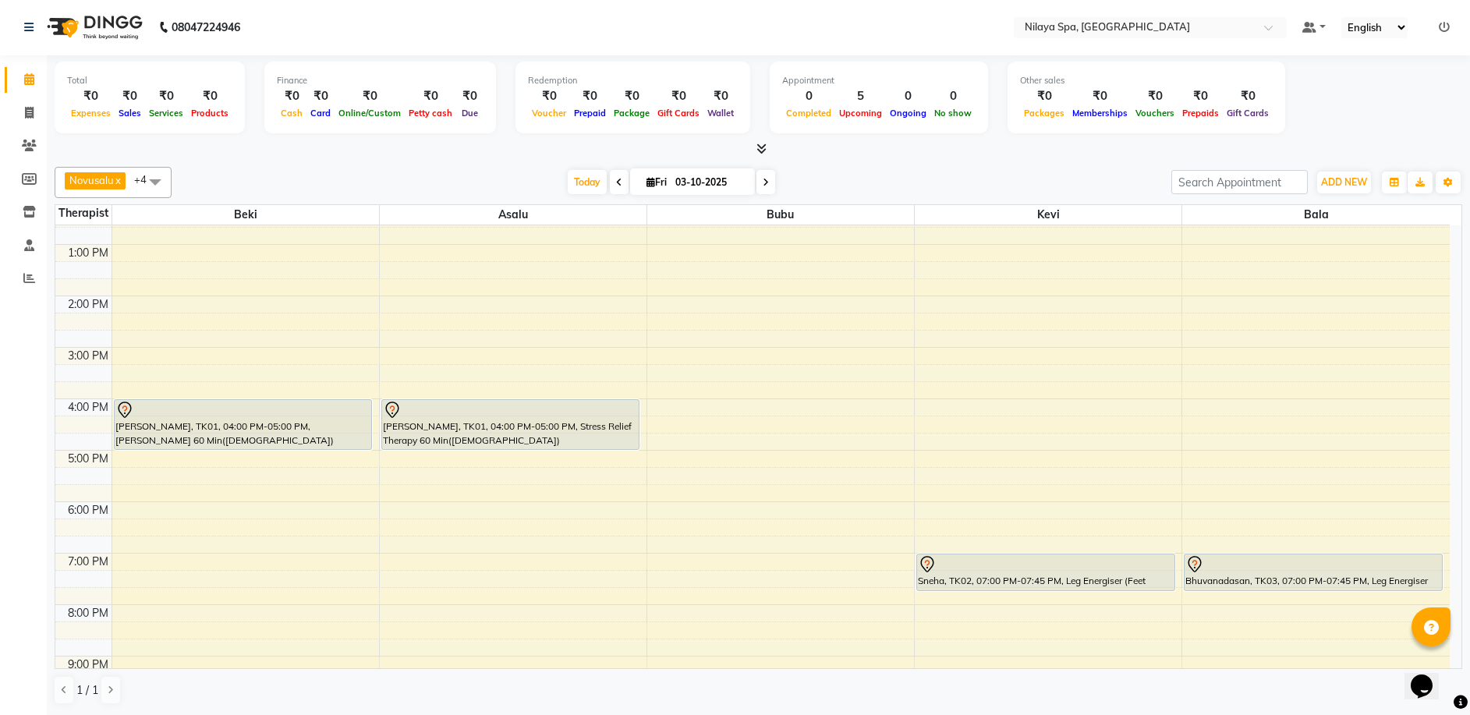
scroll to position [380, 0]
